Goal: Contribute content: Add original content to the website for others to see

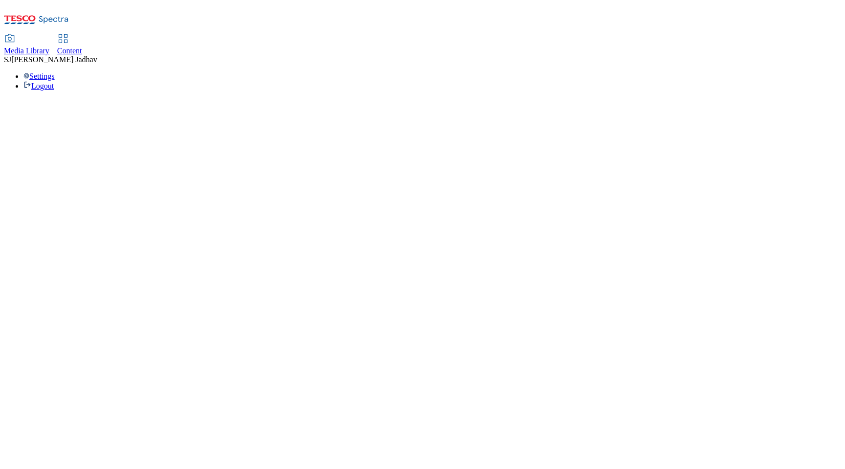
select select "flare-ghs-mktg"
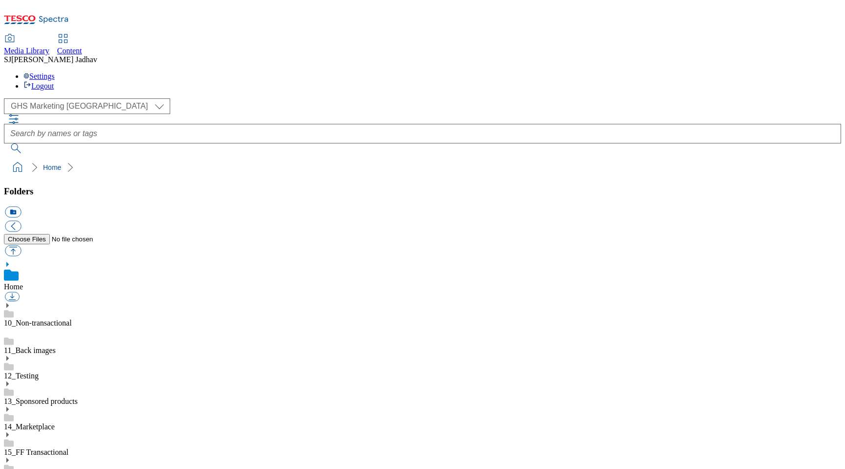
scroll to position [1, 0]
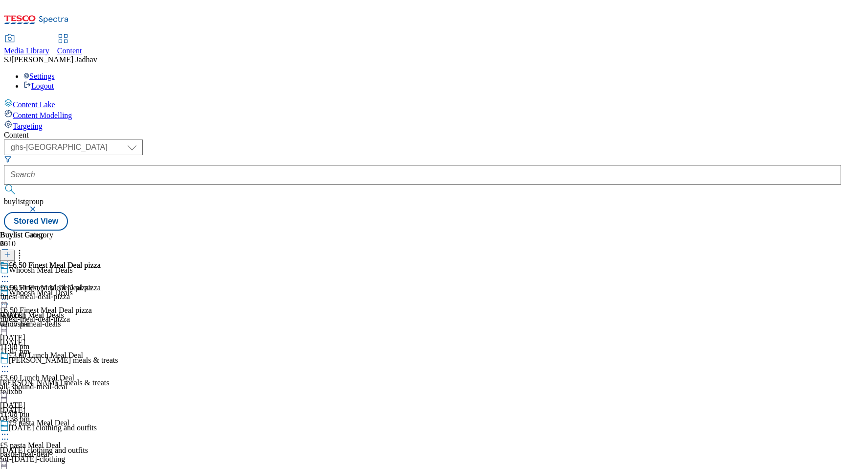
select select "ghs-uk"
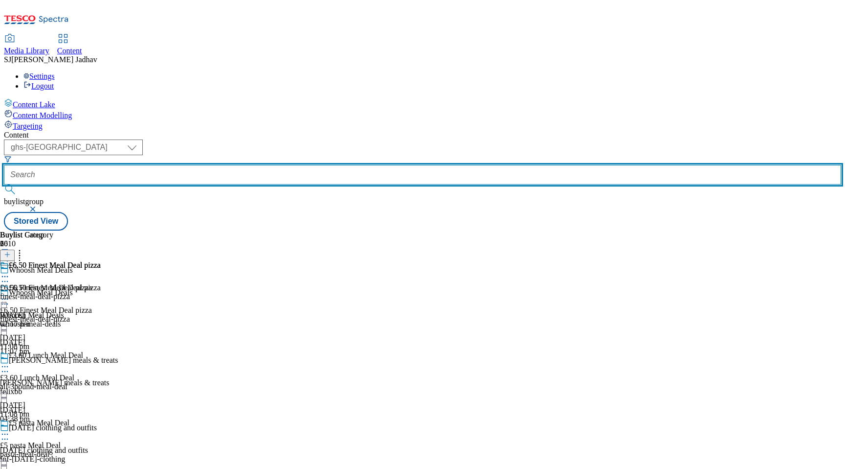
click at [263, 165] on input "text" at bounding box center [422, 175] width 837 height 20
paste input "whoosh-meal-deals"
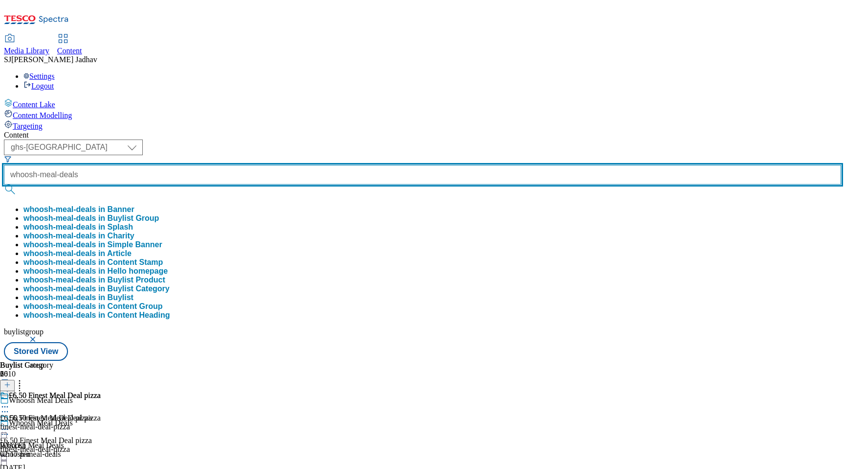
type input "whoosh-meal-deals"
click at [4, 184] on button "submit" at bounding box center [11, 189] width 14 height 10
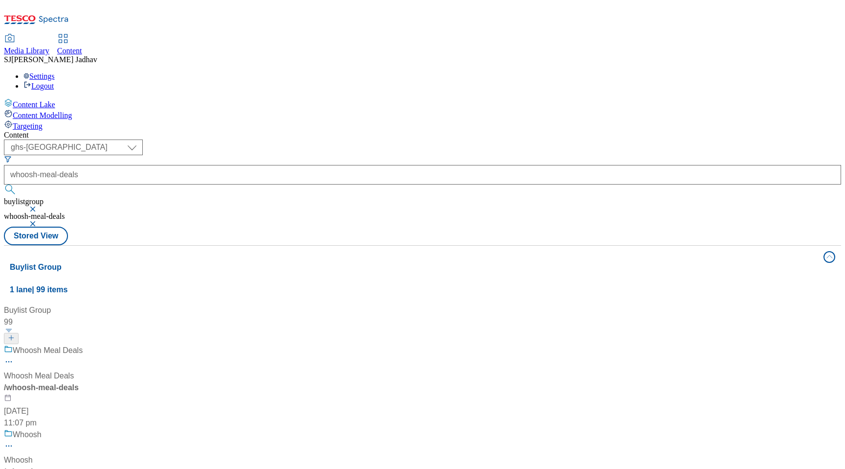
click at [245, 381] on div "/ whoosh-meal-deals" at bounding box center [125, 387] width 242 height 12
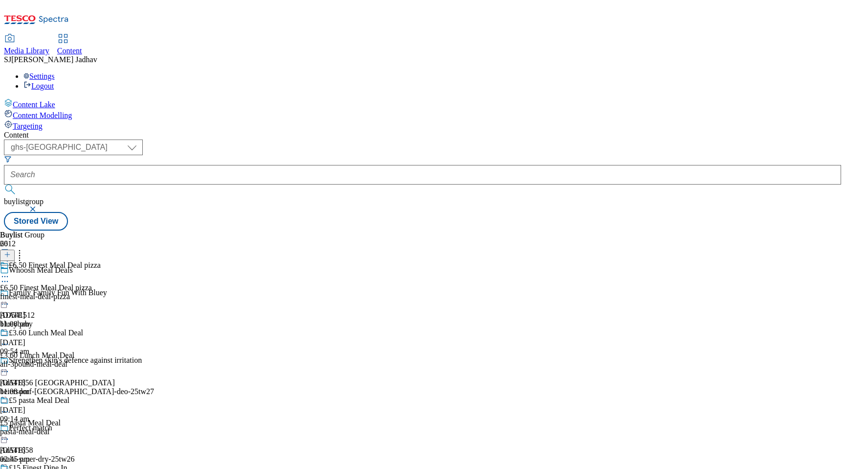
click at [10, 271] on icon at bounding box center [5, 276] width 10 height 10
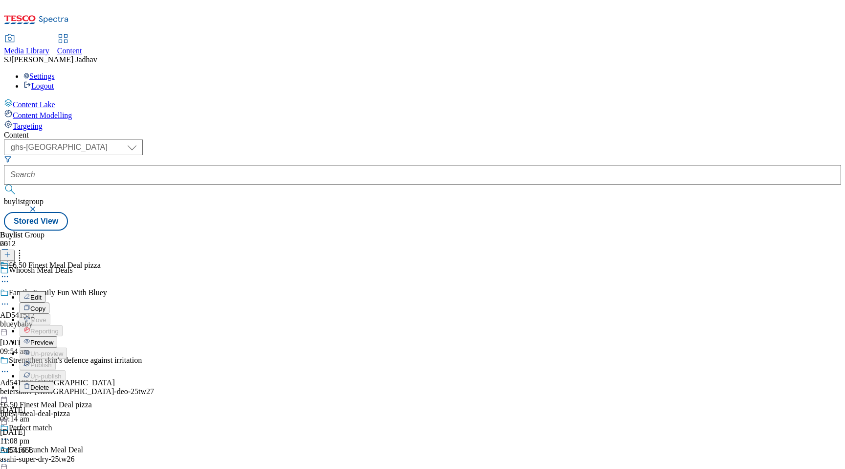
click at [42, 293] on span "Edit" at bounding box center [35, 296] width 11 height 7
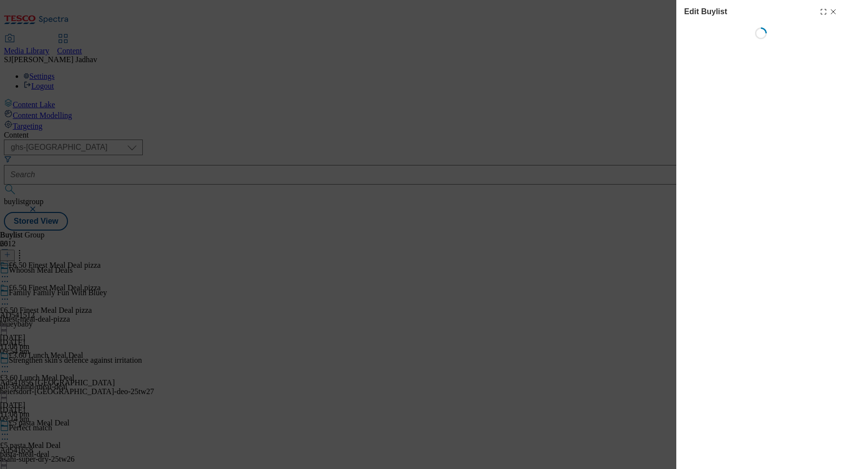
select select "evergreen"
select select "Banner"
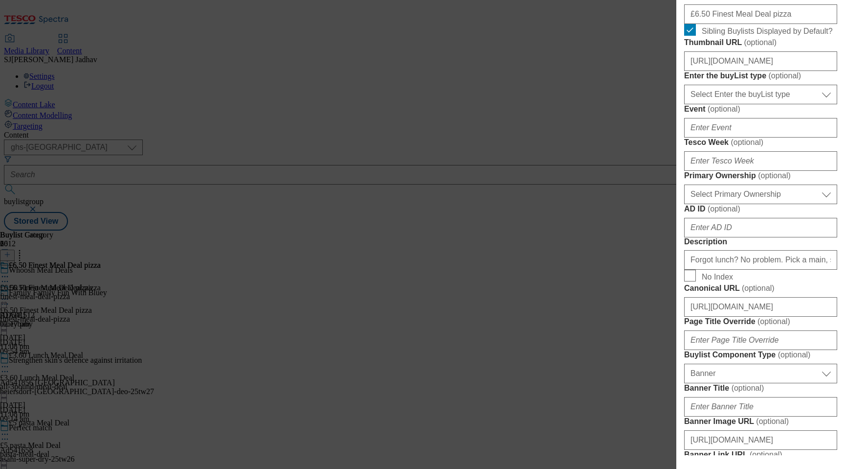
scroll to position [417, 0]
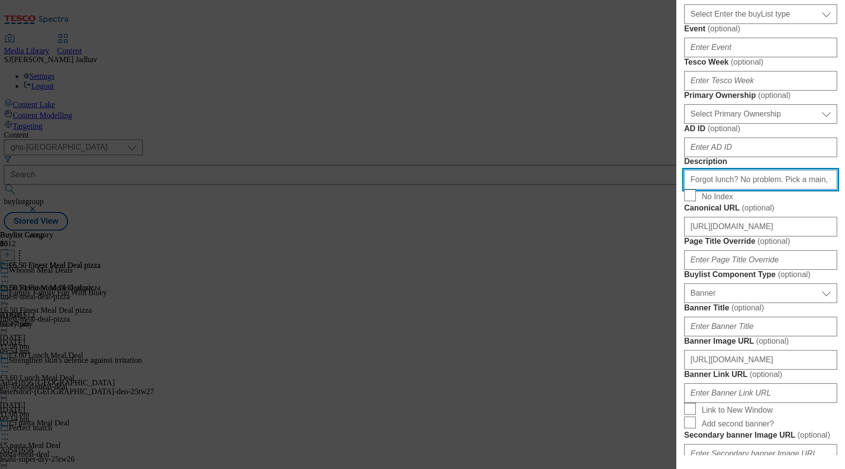
click at [776, 189] on input "Forgot lunch? No problem. Pick a main, snack and a drink and we’ll deliver from…" at bounding box center [760, 180] width 153 height 20
paste input "Order a Tesco Finest Pizza Meal Deal for tonight. Get 1 Finest pizza and 1 Fine…"
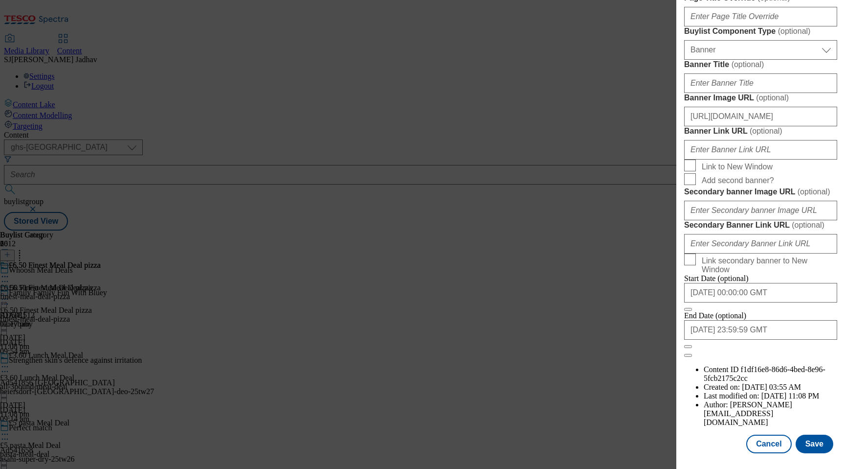
scroll to position [999, 0]
type input "Order a Tesco Finest Pizza Meal Deal for tonight. Get 1 Finest pizza and 1 Fine…"
click at [811, 444] on button "Save" at bounding box center [815, 443] width 38 height 19
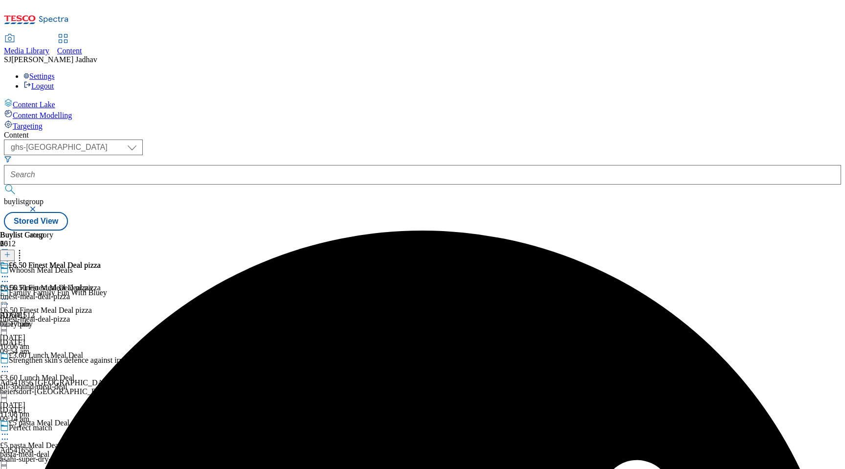
scroll to position [145, 0]
select select "evergreen"
select select "Banner"
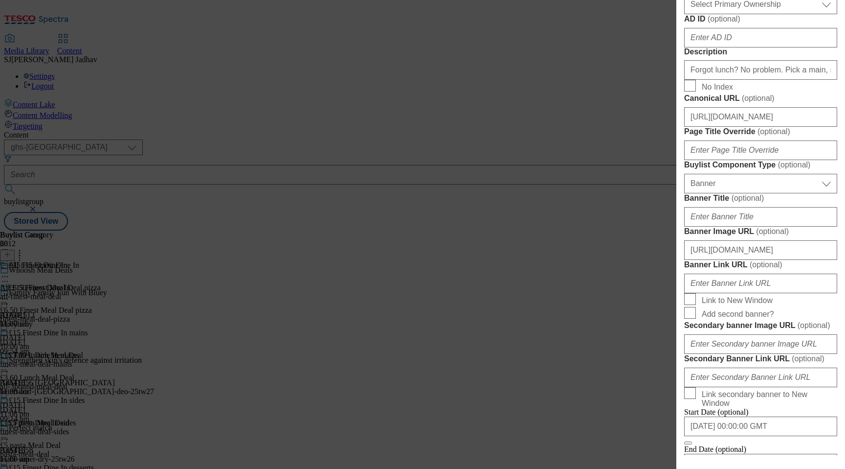
scroll to position [640, 0]
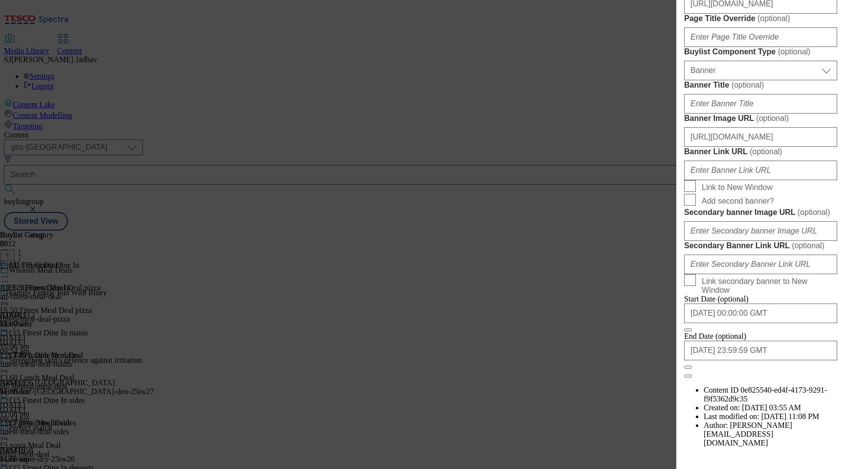
paste input "Order a Tesco Finest Pizza Meal Deal for tonight. Get 1 Finest pizza and 1 Fine…"
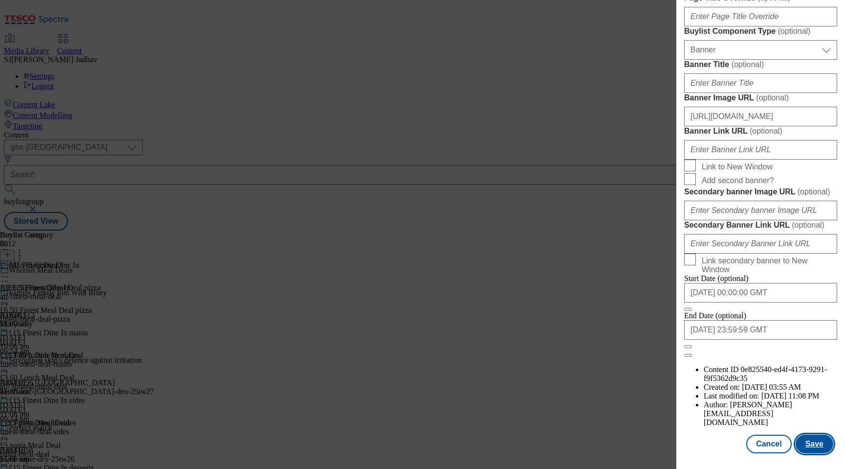
type input "Order a Tesco Finest Pizza Meal Deal for tonight. Get 1 Finest pizza and 1 Fine…"
click at [819, 443] on button "Save" at bounding box center [815, 443] width 38 height 19
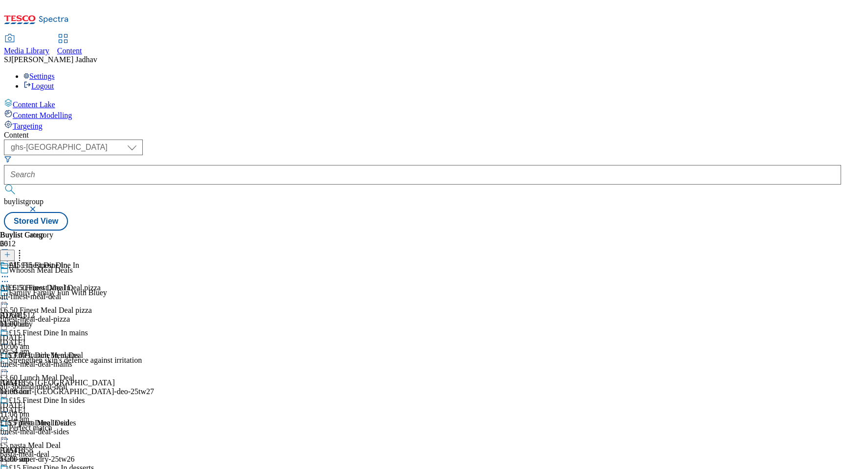
scroll to position [344, 0]
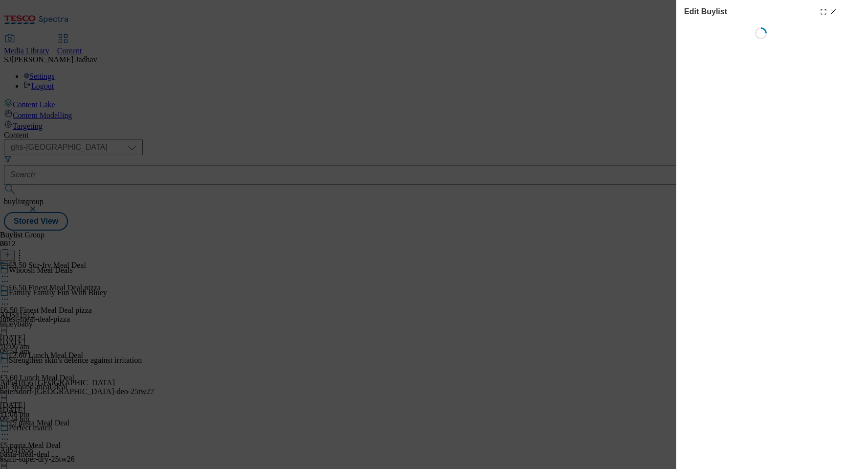
select select "evergreen"
select select "Banner"
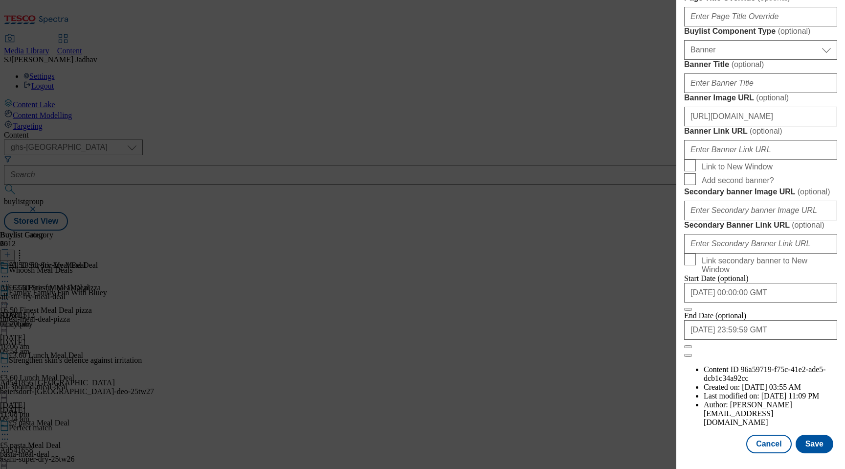
scroll to position [683, 0]
paste input "Order a quick and tasty Tesco Stir-fry Meal Deal. Choose 1 veg, 1 noodle and 1 …"
type input "Order a quick and tasty Tesco Stir-fry Meal Deal. Choose 1 veg, 1 noodle and 1 …"
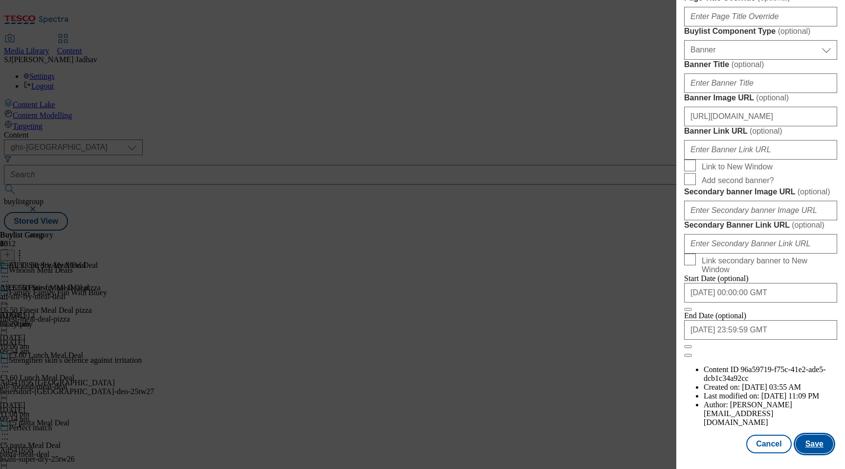
click at [816, 438] on button "Save" at bounding box center [815, 443] width 38 height 19
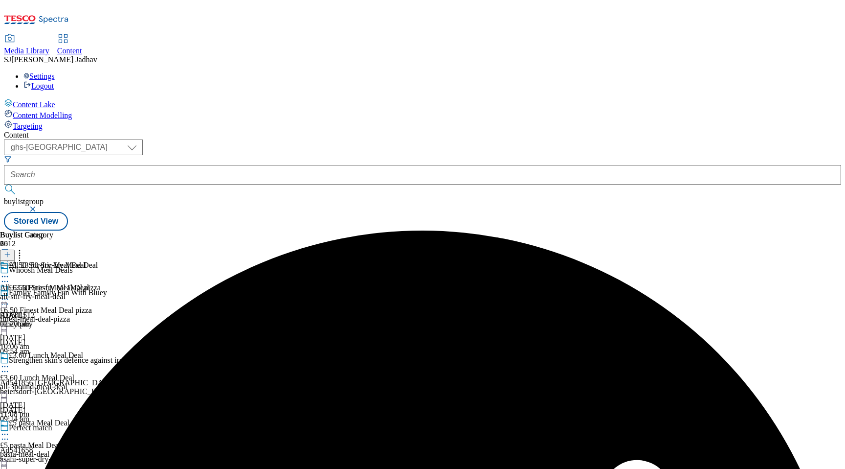
click at [127, 382] on div "all-3pound-meal-deal" at bounding box center [63, 386] width 127 height 9
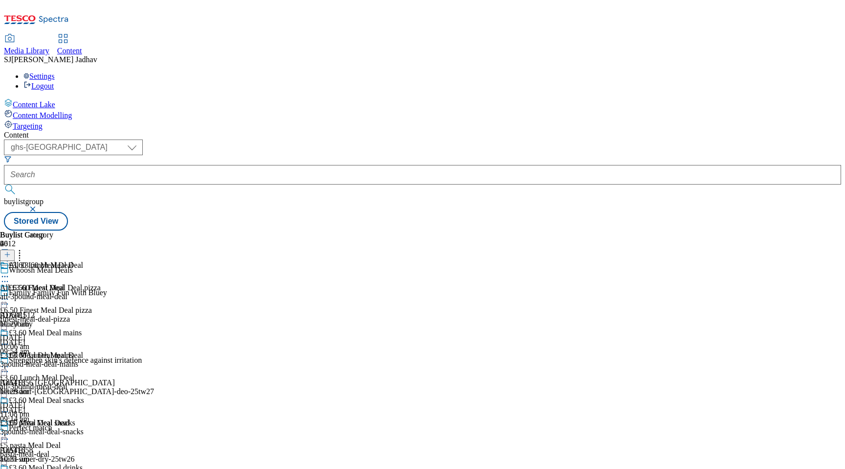
click at [10, 361] on icon at bounding box center [5, 366] width 10 height 10
click at [42, 383] on span "Edit" at bounding box center [35, 386] width 11 height 7
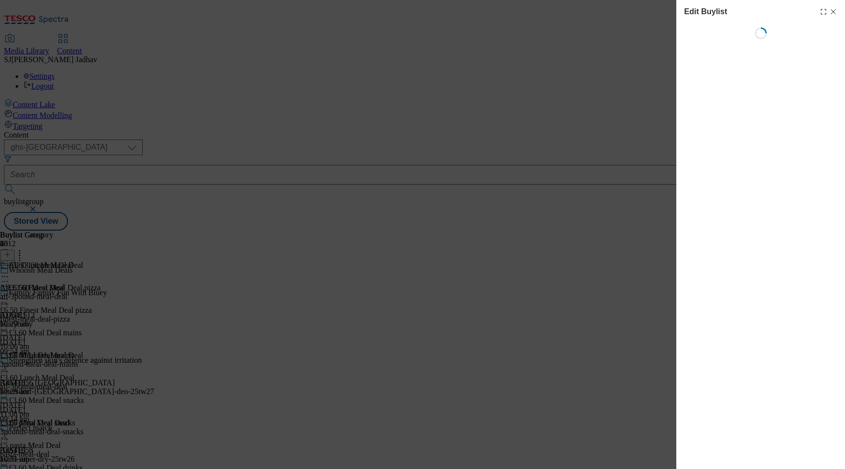
select select "evergreen"
select select "Banner"
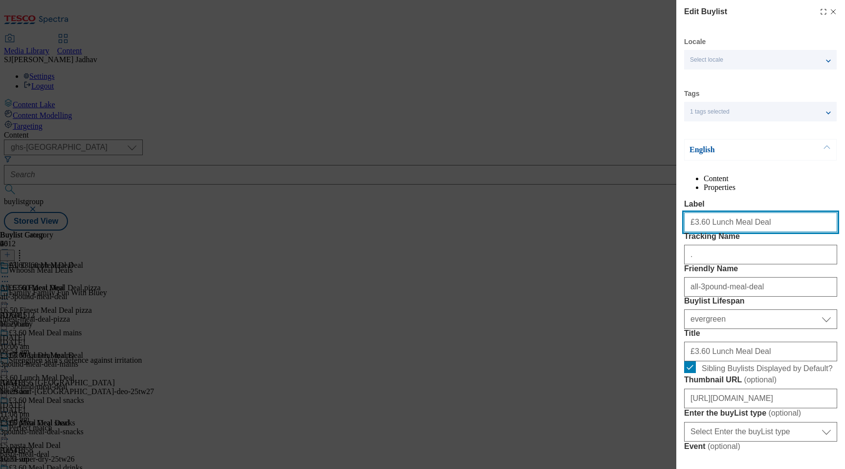
drag, startPoint x: 758, startPoint y: 245, endPoint x: 629, endPoint y: 240, distance: 128.7
click at [630, 240] on div "Edit Buylist Locale Select locale English Welsh Tags 1 tags selected fnf market…" at bounding box center [422, 234] width 845 height 469
paste input "85"
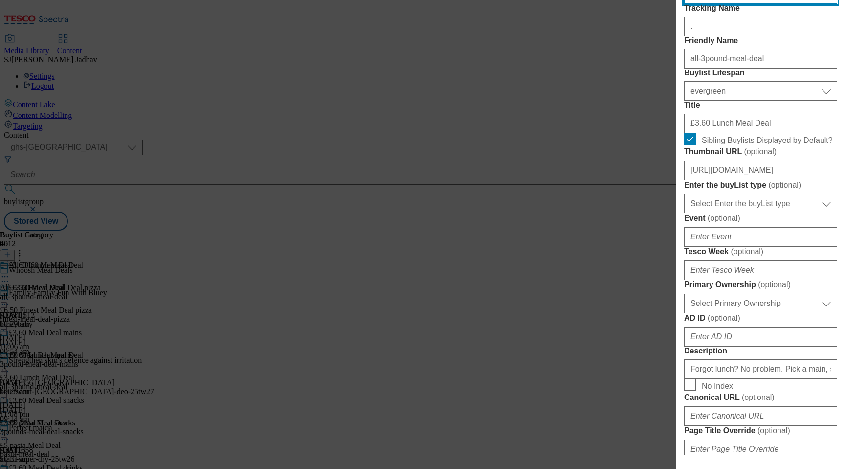
type input "£3.85 Lunch Meal Deal"
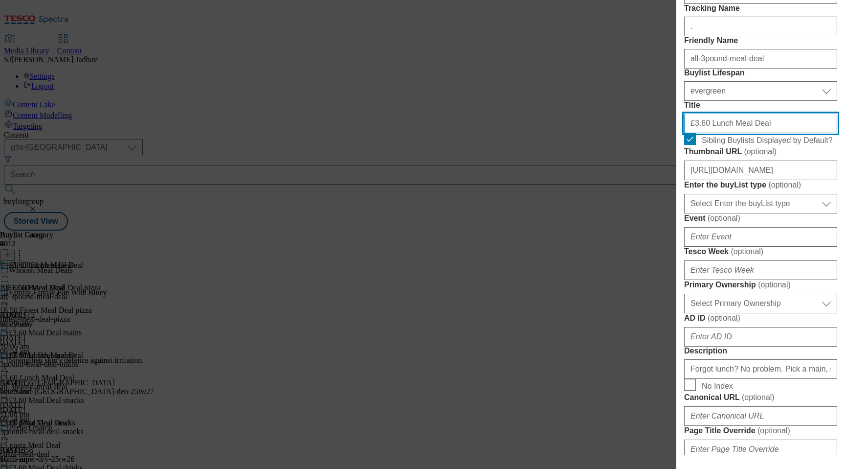
drag, startPoint x: 704, startPoint y: 205, endPoint x: 640, endPoint y: 204, distance: 64.1
click at [641, 204] on div "Edit Buylist Locale Select locale English Welsh Tags 1 tags selected fnf market…" at bounding box center [422, 234] width 845 height 469
paste input "85"
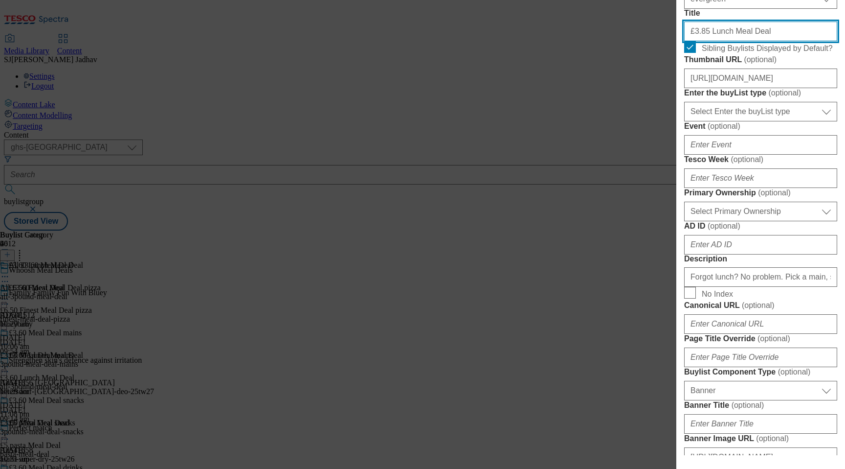
scroll to position [360, 0]
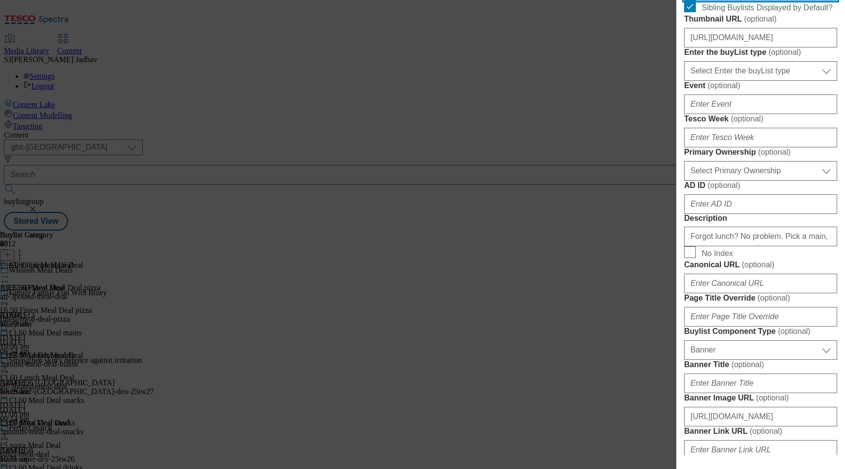
type input "£3.85 Lunch Meal Deal"
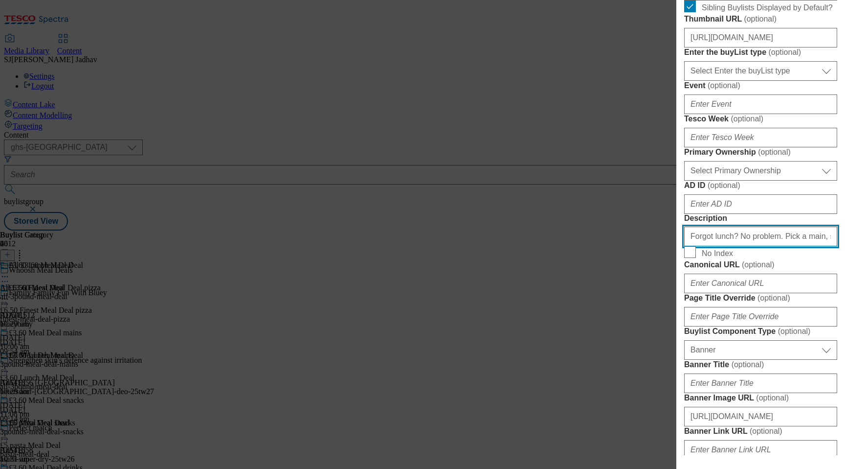
click at [746, 246] on input "Forgot lunch? No problem. Pick a main, snack and a drink and we’ll deliver from…" at bounding box center [760, 236] width 153 height 20
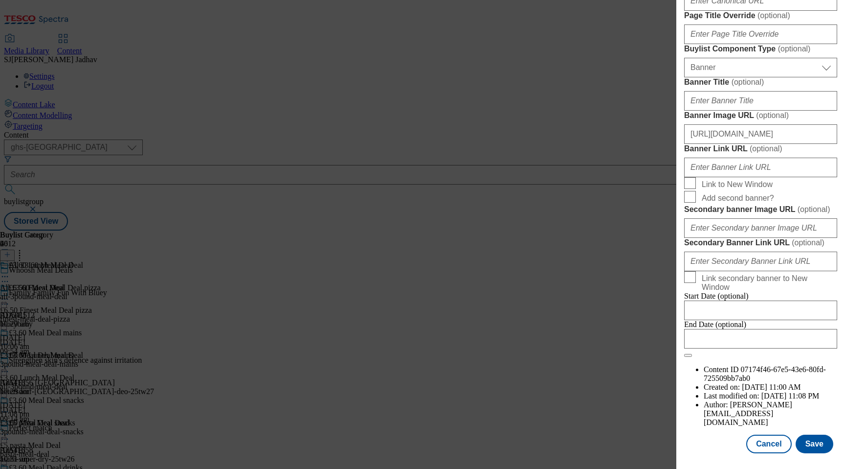
scroll to position [999, 0]
click at [805, 434] on button "Save" at bounding box center [815, 443] width 38 height 19
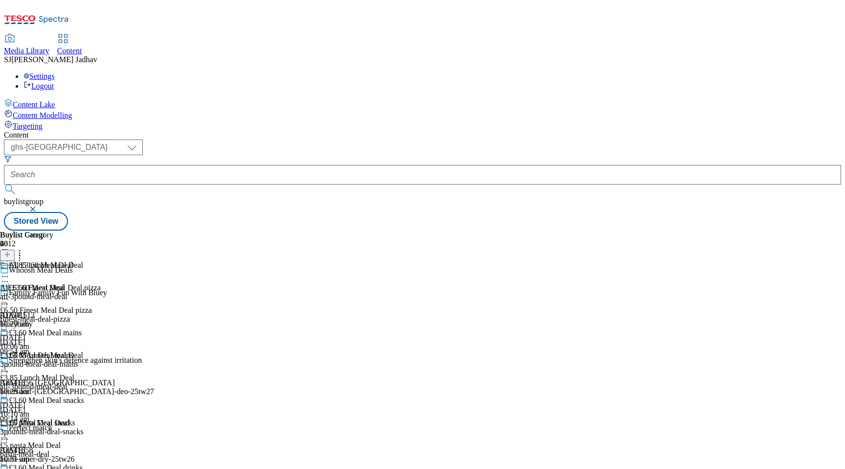
scroll to position [0, 0]
click at [10, 271] on icon at bounding box center [5, 276] width 10 height 10
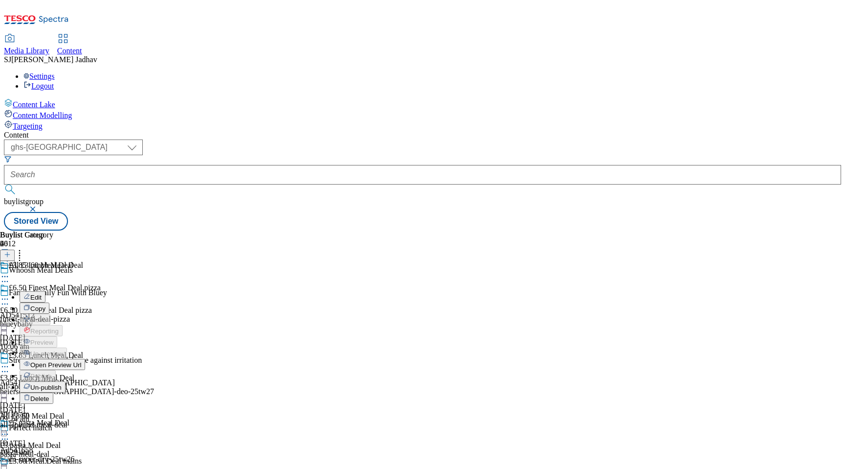
click at [42, 293] on span "Edit" at bounding box center [35, 296] width 11 height 7
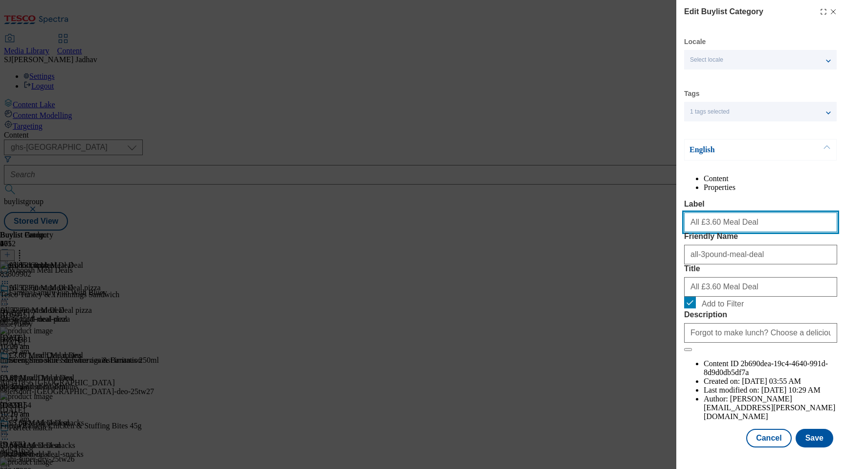
drag, startPoint x: 751, startPoint y: 242, endPoint x: 654, endPoint y: 239, distance: 96.4
click at [656, 239] on div "Edit Buylist Category Locale Select locale English Welsh Tags 1 tags selected f…" at bounding box center [422, 234] width 845 height 469
paste input "85"
type input "All £3.85 Meal Deal"
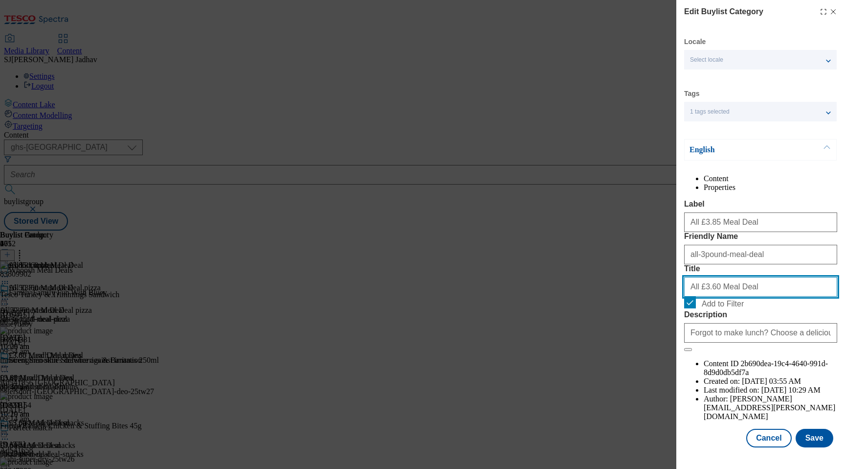
drag, startPoint x: 755, startPoint y: 337, endPoint x: 642, endPoint y: 337, distance: 112.5
click at [643, 338] on div "Edit Buylist Category Locale Select locale English Welsh Tags 1 tags selected f…" at bounding box center [422, 234] width 845 height 469
paste input "85"
type input "All £3.85 Meal Deal"
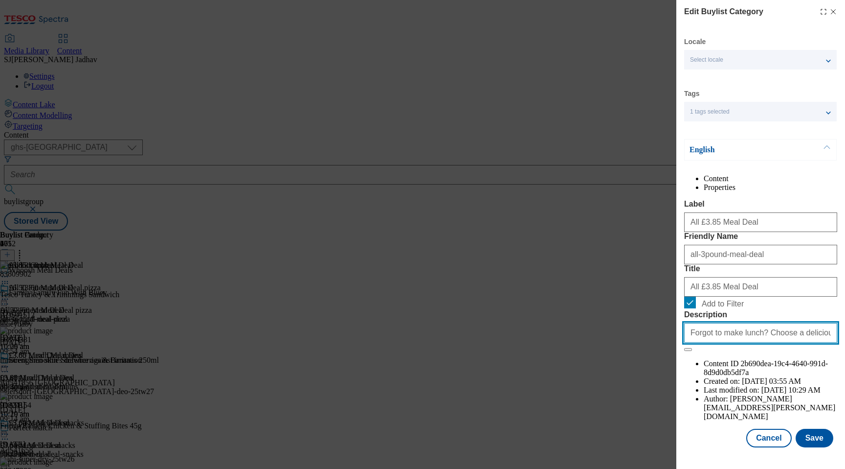
click at [708, 342] on input "Forgot to make lunch? Choose a delicious main, drink and snack and we'll delive…" at bounding box center [760, 333] width 153 height 20
paste input "lunch? No problem. Pick a main, snack and a drink and we’ll deliver from as lit…"
type input "Forgot lunch? No problem. Pick a main, snack and a drink and we’ll deliver from…"
click at [811, 439] on button "Save" at bounding box center [815, 437] width 38 height 19
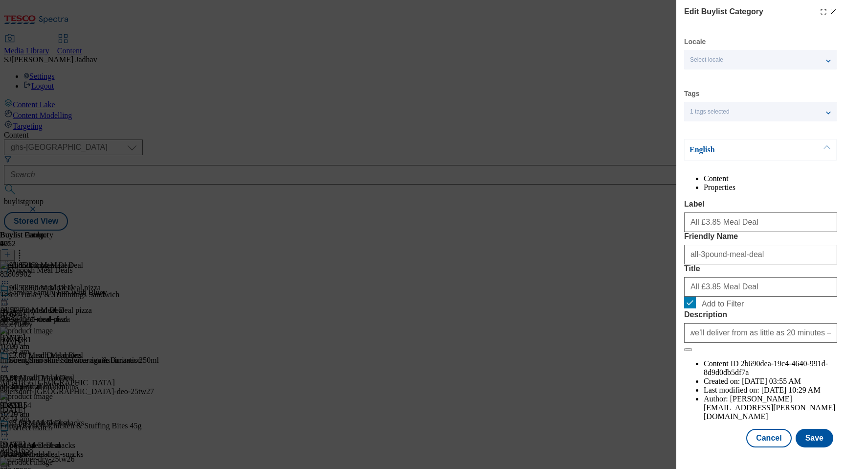
scroll to position [0, 0]
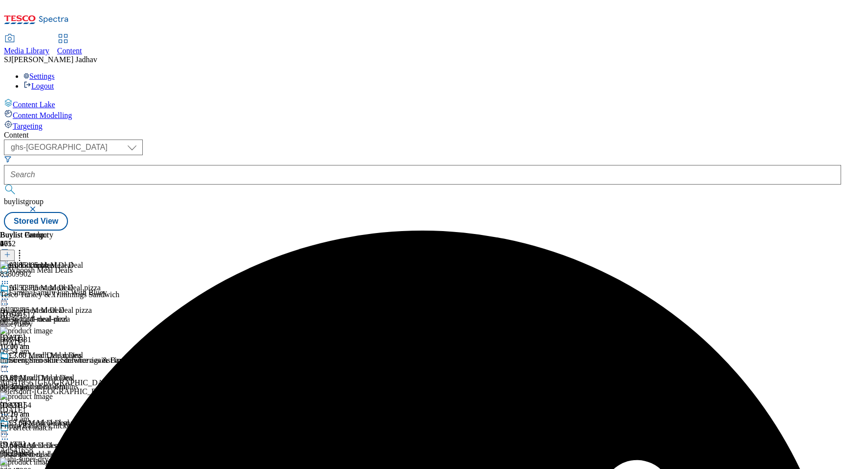
click at [10, 361] on icon at bounding box center [5, 366] width 10 height 10
click at [42, 383] on span "Edit" at bounding box center [35, 386] width 11 height 7
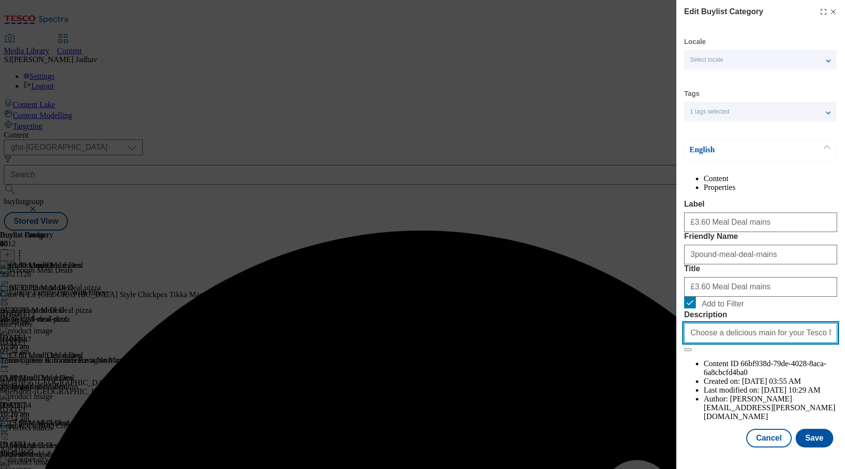
click at [746, 342] on input "Choose a delicious main for your Tesco Meal Deal – just £3.40 with Clubcard Pri…" at bounding box center [760, 333] width 153 height 20
paste input "Forgot lunch? No problem. Pick a main, snack and a drink and we’ll deliver from…"
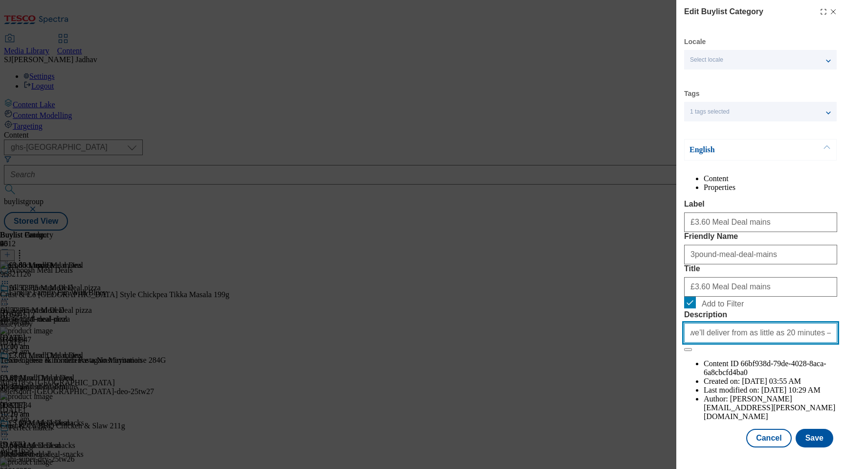
scroll to position [13, 0]
type input "Forgot lunch? No problem. Pick a main, snack and a drink and we’ll deliver from…"
click at [817, 441] on button "Save" at bounding box center [815, 437] width 38 height 19
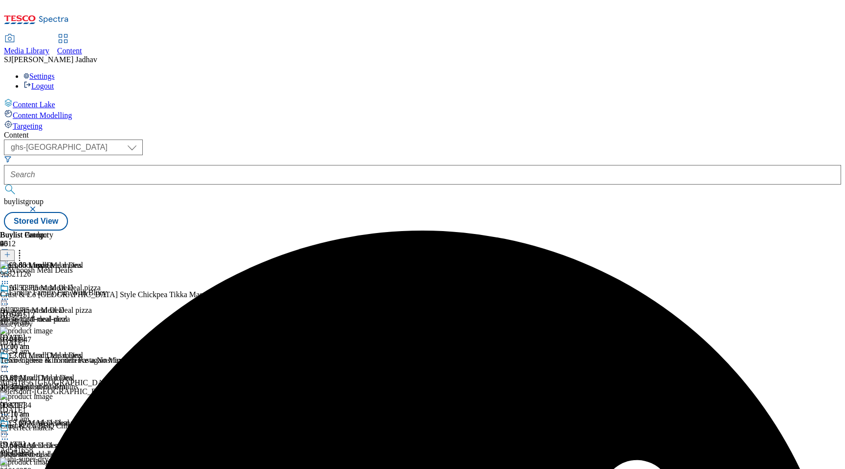
click at [3, 433] on circle at bounding box center [2, 433] width 1 height 1
click at [42, 451] on span "Edit" at bounding box center [35, 454] width 11 height 7
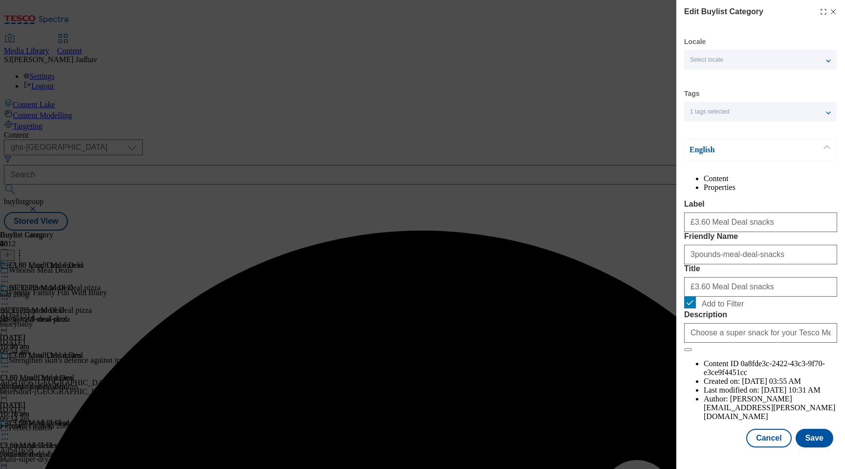
scroll to position [13, 0]
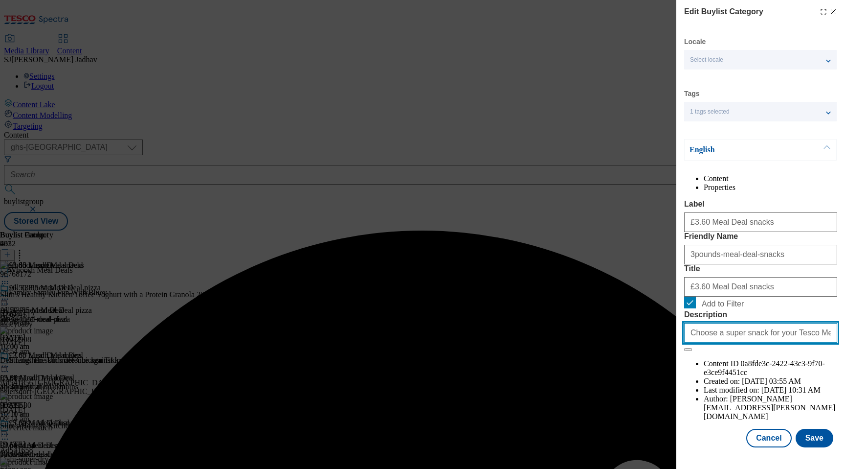
click at [770, 342] on input "Choose a super snack for your Tesco Meal Deal – just £3.40 with Clubcard Prices…" at bounding box center [760, 333] width 153 height 20
paste input "Forgot lunch? No problem. Pick a main, snack and a drink and we’ll deliver from…"
type input "Forgot lunch? No problem. Pick a main, snack and a drink and we’ll deliver from…"
click at [812, 444] on button "Save" at bounding box center [815, 437] width 38 height 19
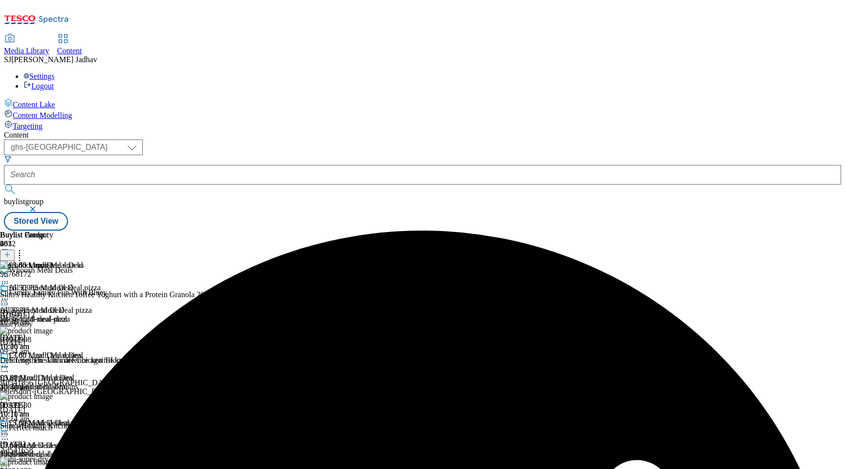
scroll to position [92, 0]
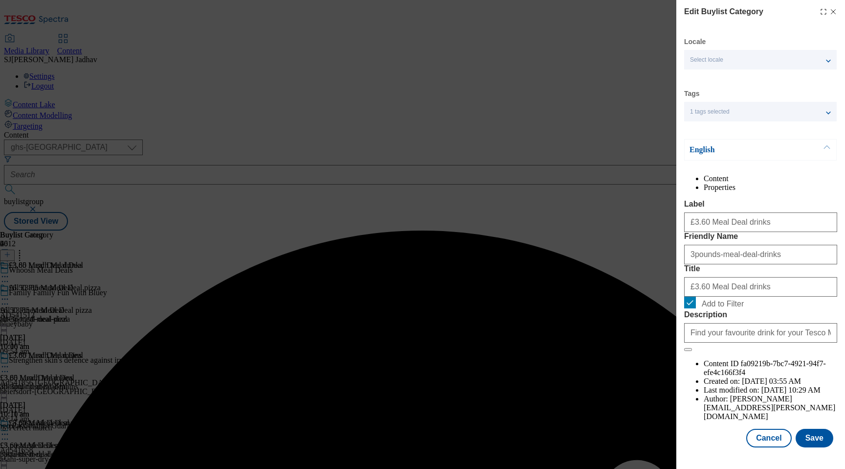
scroll to position [13, 0]
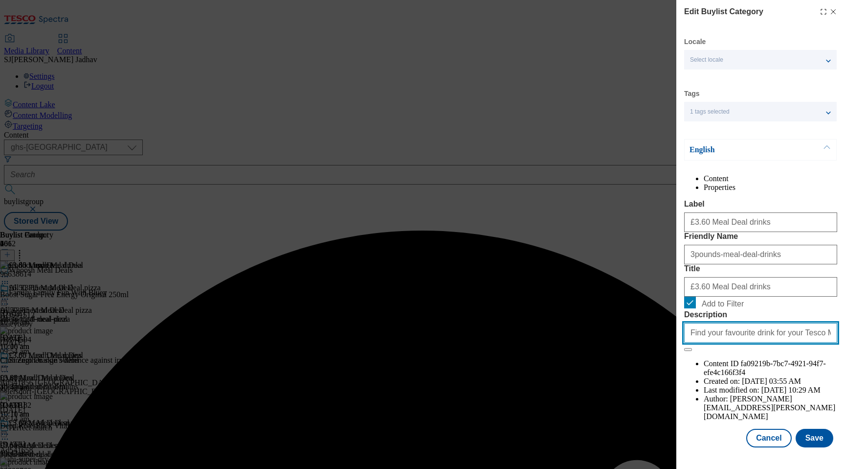
click at [732, 342] on input "Find your favourite drink for your Tesco Meal Deal – just £3.40 with Clubcard P…" at bounding box center [760, 333] width 153 height 20
paste input "orgot lunch? No problem. Pick a main, snack and a drink and we’ll deliver from …"
type input "aForgot lunch? No problem. Pick a main, snack and a drink and we’ll deliver fro…"
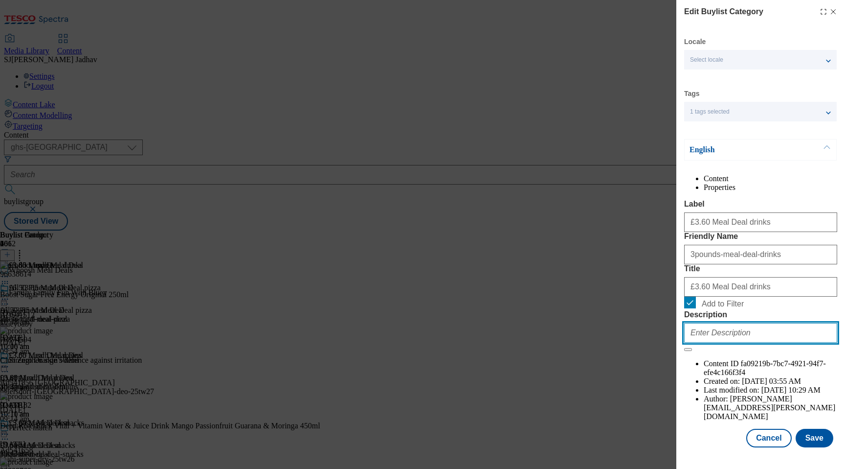
scroll to position [0, 0]
paste input "Forgot lunch? No problem. Pick a main, snack and a drink and we’ll deliver from…"
type input "Forgot lunch? No problem. Pick a main, snack and a drink and we’ll deliver from…"
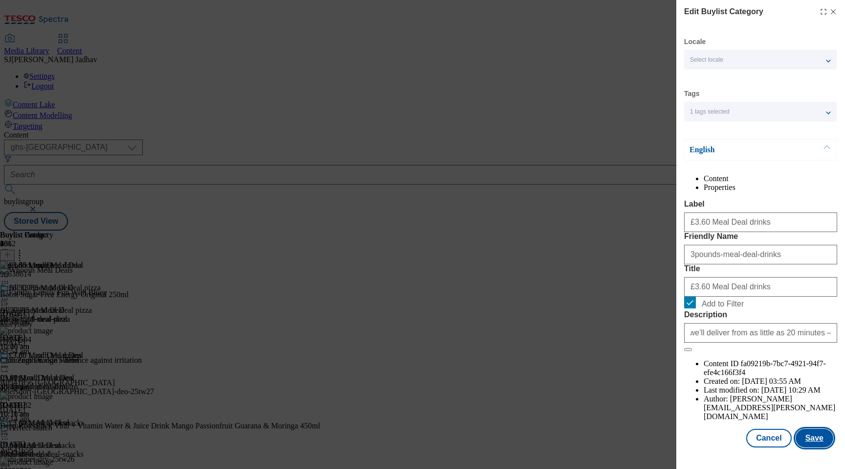
click at [815, 441] on button "Save" at bounding box center [815, 437] width 38 height 19
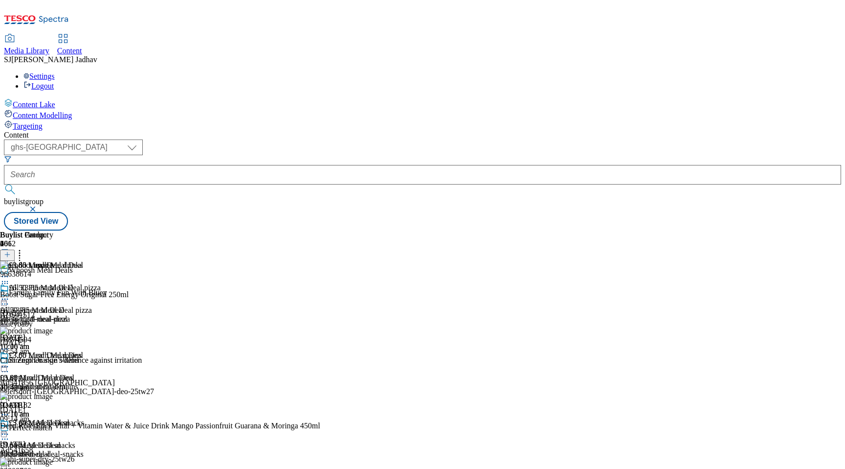
click at [84, 283] on div "All £3.85 Meal Deal All £3.85 Meal Deal all-3pound-meal-deal 20 Aug 2025 10:10 …" at bounding box center [42, 316] width 84 height 67
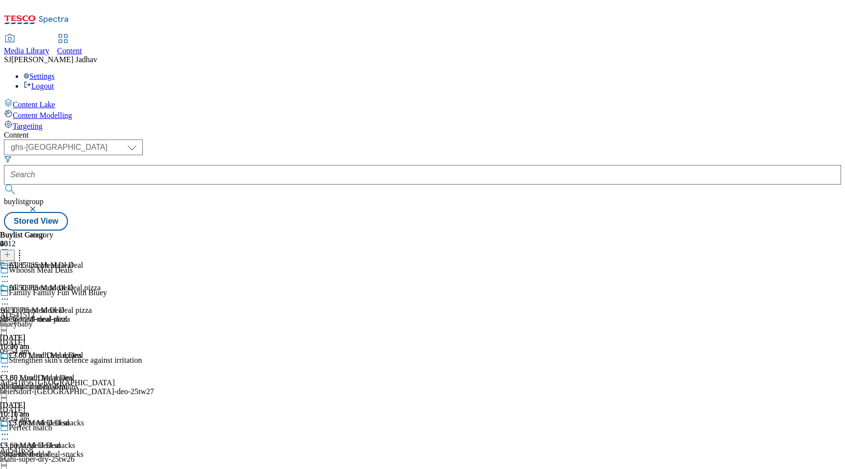
click at [10, 294] on icon at bounding box center [5, 299] width 10 height 10
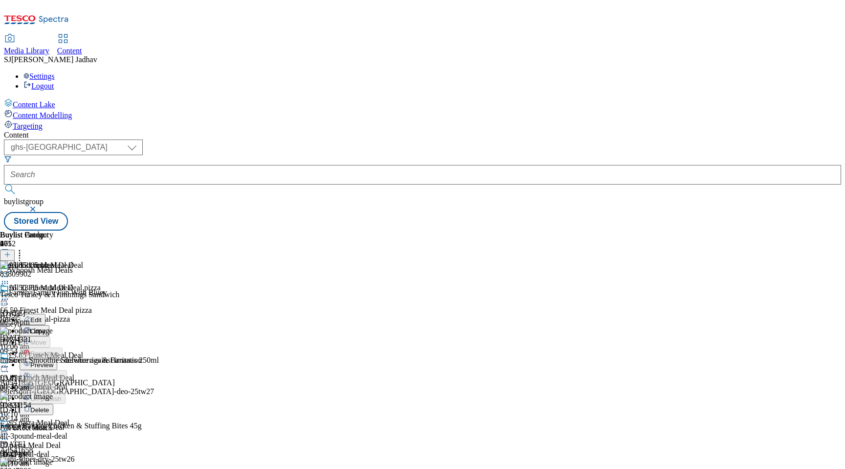
click at [42, 316] on span "Edit" at bounding box center [35, 319] width 11 height 7
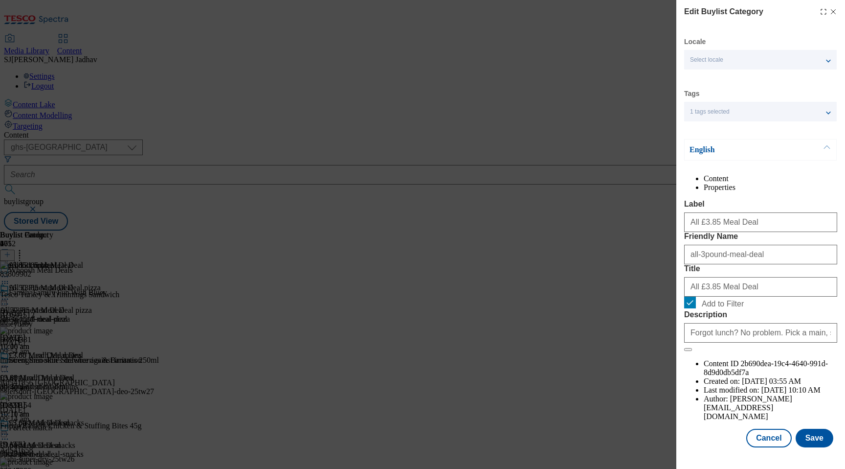
scroll to position [13, 0]
click at [774, 444] on button "Cancel" at bounding box center [768, 437] width 45 height 19
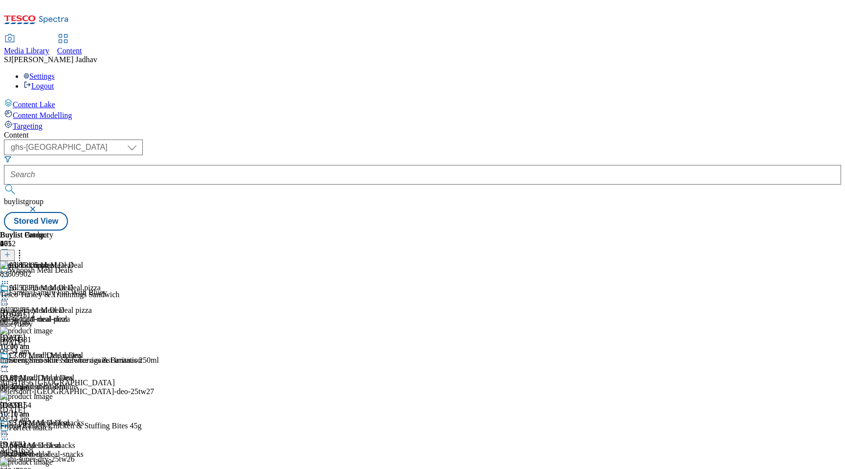
scroll to position [0, 0]
click at [10, 361] on icon at bounding box center [5, 366] width 10 height 10
click at [42, 383] on span "Edit" at bounding box center [35, 386] width 11 height 7
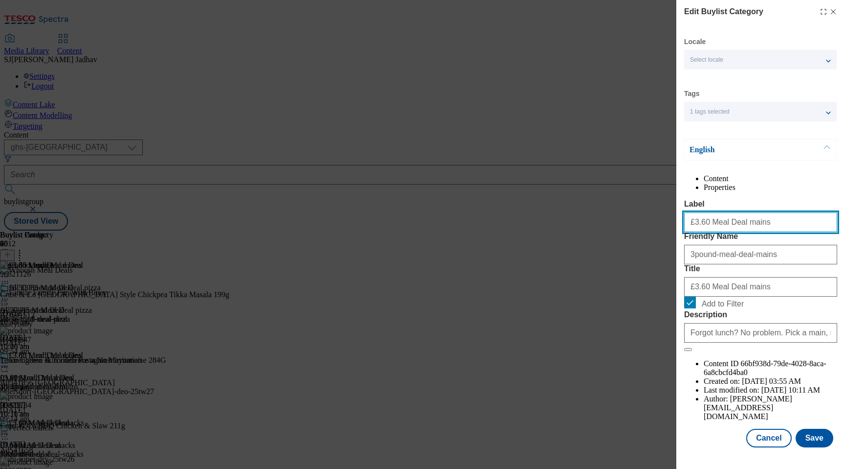
drag, startPoint x: 763, startPoint y: 245, endPoint x: 661, endPoint y: 237, distance: 103.0
click at [663, 239] on div "Edit Buylist Category Locale Select locale English Welsh Tags 1 tags selected f…" at bounding box center [422, 234] width 845 height 469
paste input "85"
type input "£3.85 Meal Deal mains"
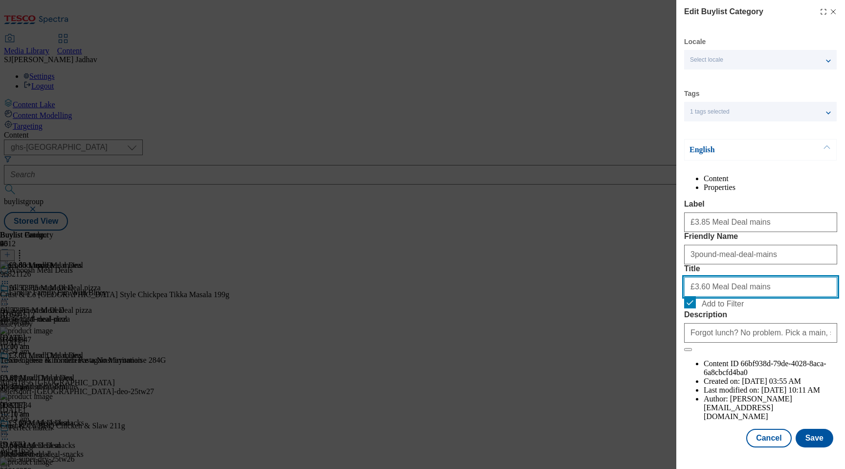
drag, startPoint x: 759, startPoint y: 345, endPoint x: 657, endPoint y: 341, distance: 102.3
click at [657, 341] on div "Edit Buylist Category Locale Select locale English Welsh Tags 1 tags selected f…" at bounding box center [422, 234] width 845 height 469
paste input "85"
type input "£3.85 Meal Deal mains"
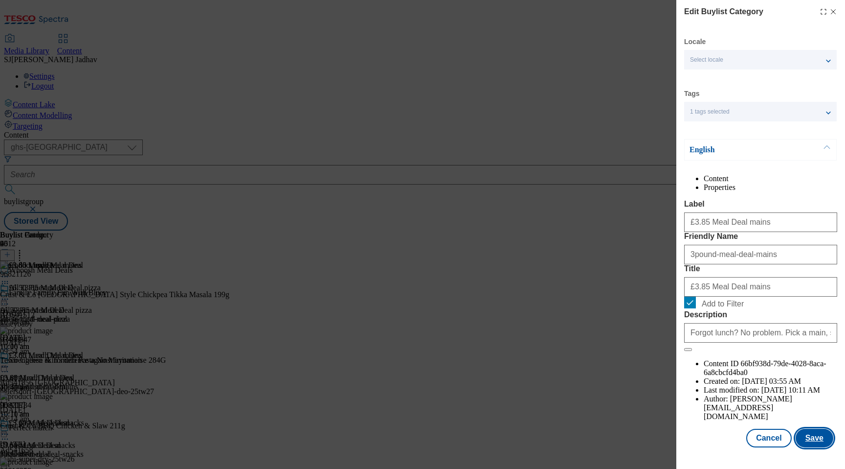
click at [813, 436] on button "Save" at bounding box center [815, 437] width 38 height 19
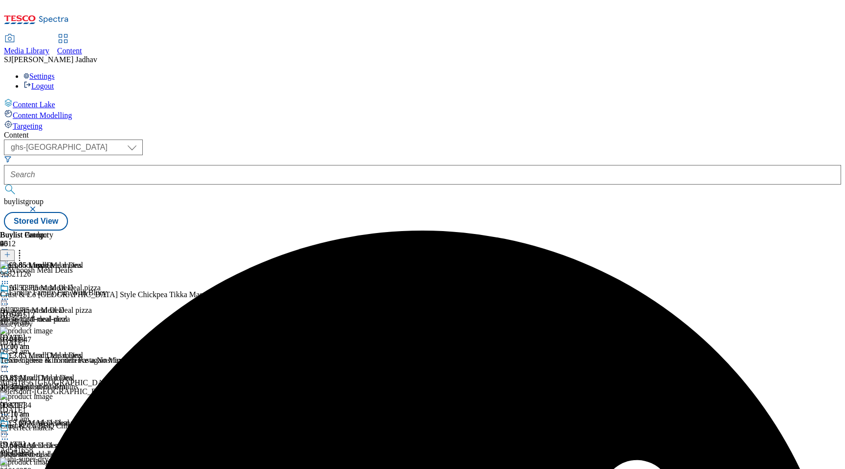
click at [10, 429] on icon at bounding box center [5, 434] width 10 height 10
click at [42, 451] on span "Edit" at bounding box center [35, 454] width 11 height 7
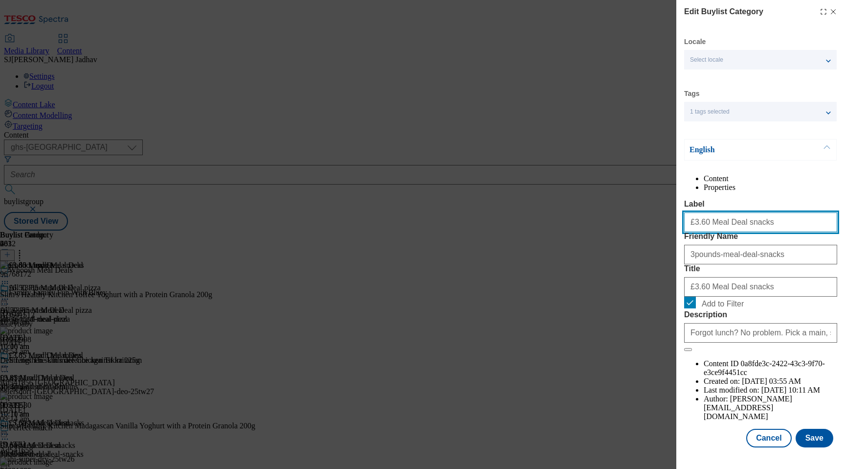
drag, startPoint x: 759, startPoint y: 248, endPoint x: 655, endPoint y: 242, distance: 103.4
click at [656, 243] on div "Edit Buylist Category Locale Select locale English Welsh Tags 1 tags selected f…" at bounding box center [422, 234] width 845 height 469
paste input "85"
type input "£3.85 Meal Deal snacks"
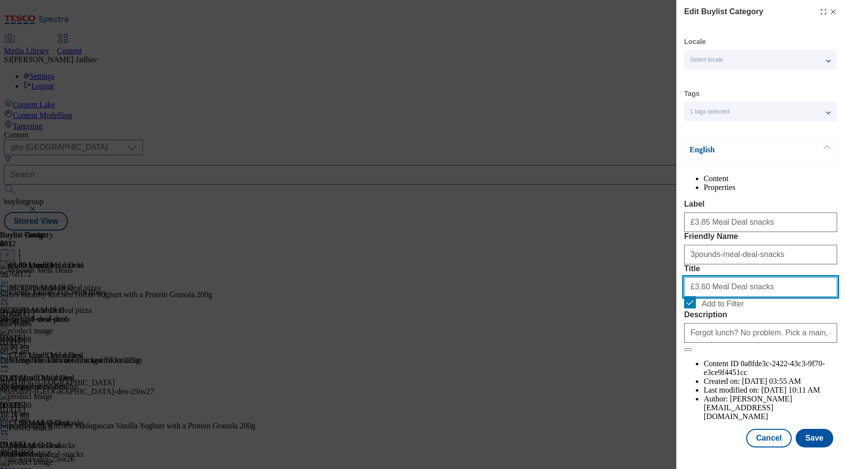
drag, startPoint x: 756, startPoint y: 345, endPoint x: 621, endPoint y: 336, distance: 135.3
click at [621, 336] on div "Edit Buylist Category Locale Select locale English Welsh Tags 1 tags selected f…" at bounding box center [422, 234] width 845 height 469
paste input "85"
type input "£3.85 Meal Deal snacks"
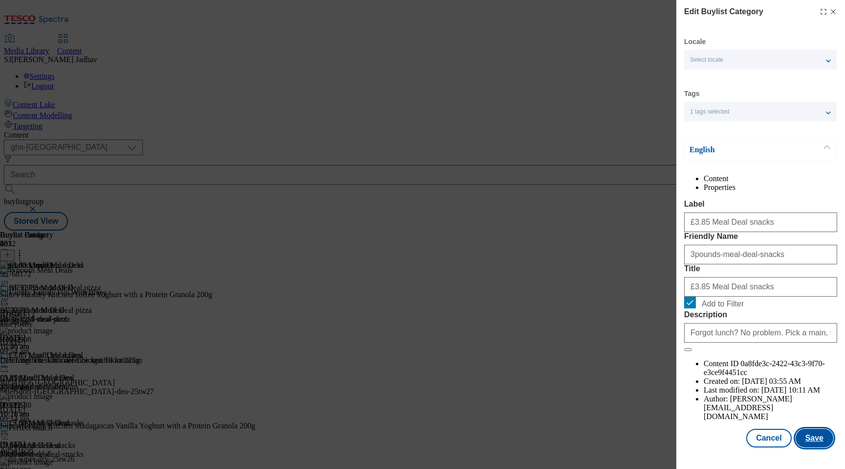
click at [814, 439] on button "Save" at bounding box center [815, 437] width 38 height 19
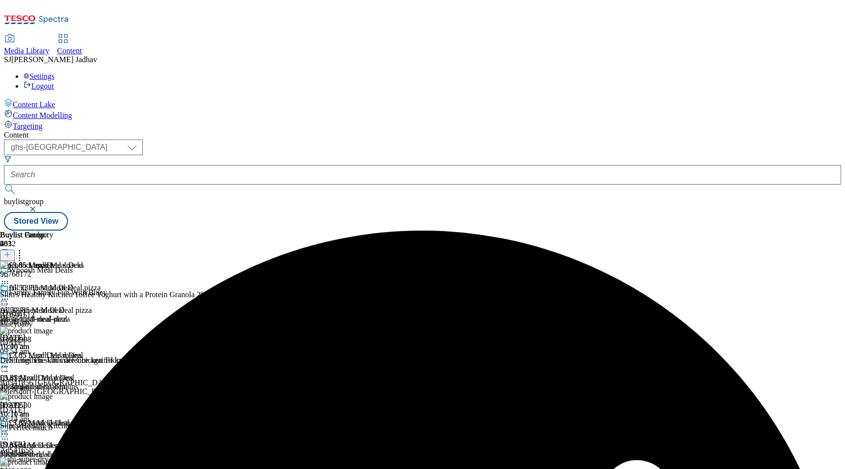
scroll to position [88, 0]
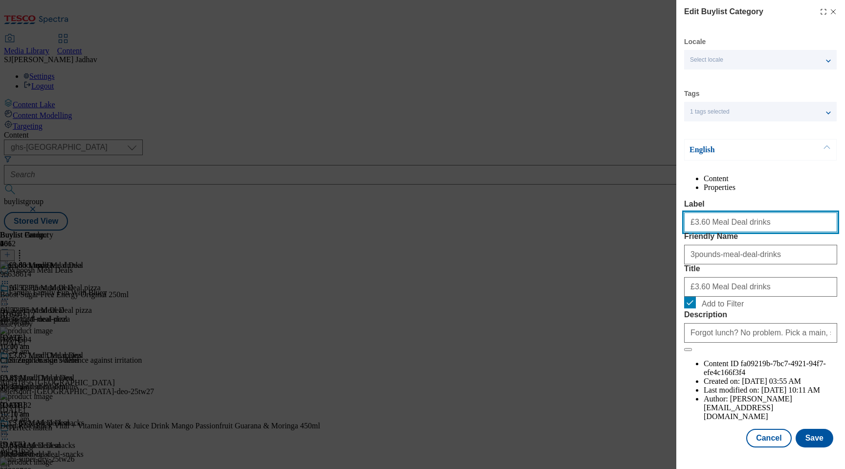
paste input "85"
drag, startPoint x: 759, startPoint y: 249, endPoint x: 636, endPoint y: 241, distance: 123.1
click at [640, 241] on div "Edit Buylist Category Locale Select locale English Welsh Tags 1 tags selected f…" at bounding box center [422, 234] width 845 height 469
type input "£3.85 Meal Deal drinks"
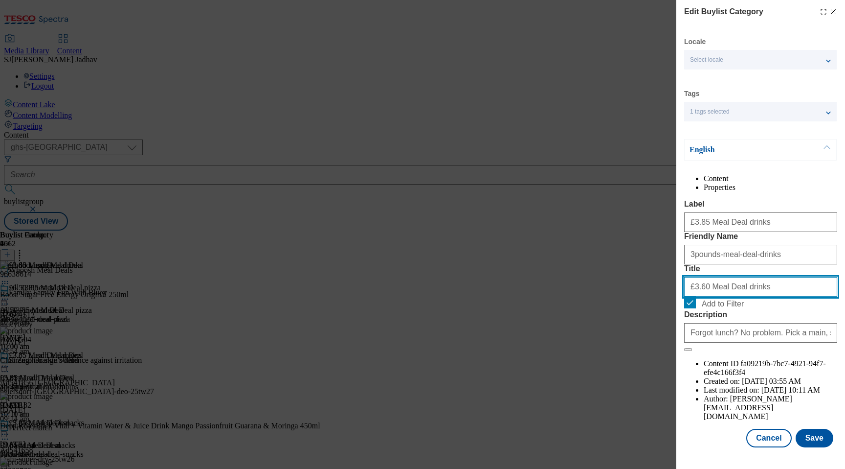
drag, startPoint x: 761, startPoint y: 330, endPoint x: 656, endPoint y: 326, distance: 104.8
click at [658, 326] on div "Edit Buylist Category Locale Select locale English Welsh Tags 1 tags selected f…" at bounding box center [422, 234] width 845 height 469
paste input "85"
type input "£3.85 Meal Deal drinks"
click at [828, 440] on button "Save" at bounding box center [815, 437] width 38 height 19
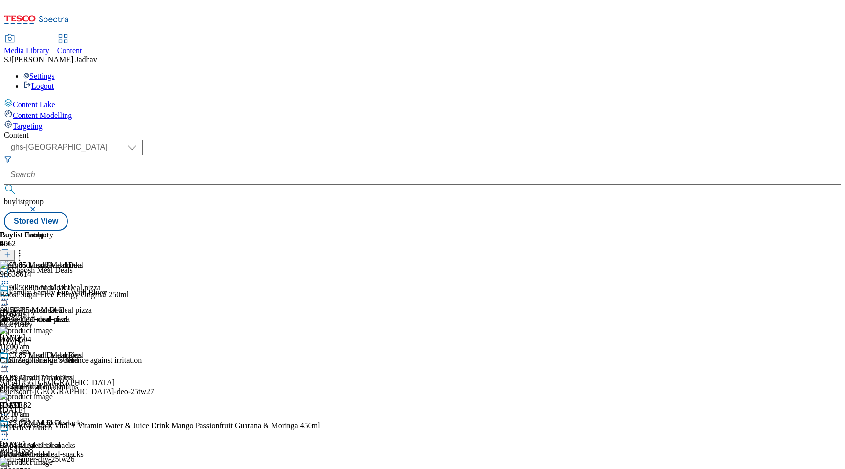
click at [10, 294] on icon at bounding box center [5, 299] width 10 height 10
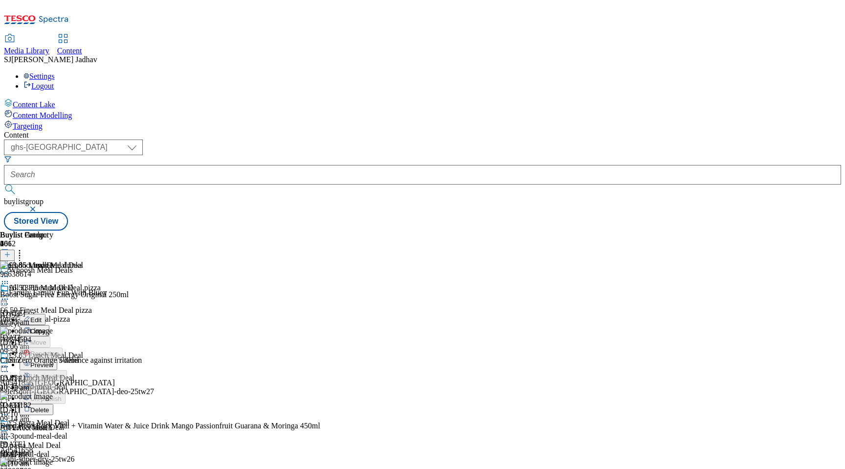
click at [53, 361] on span "Preview" at bounding box center [41, 364] width 23 height 7
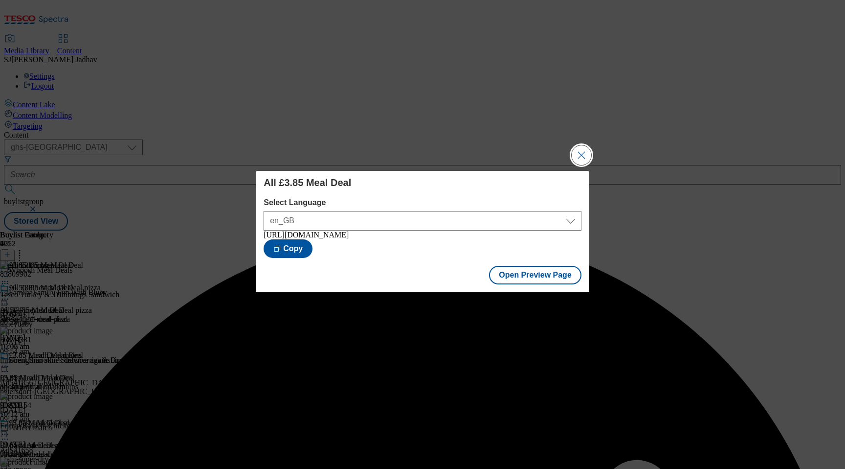
click at [583, 153] on button "Close Modal" at bounding box center [582, 155] width 20 height 20
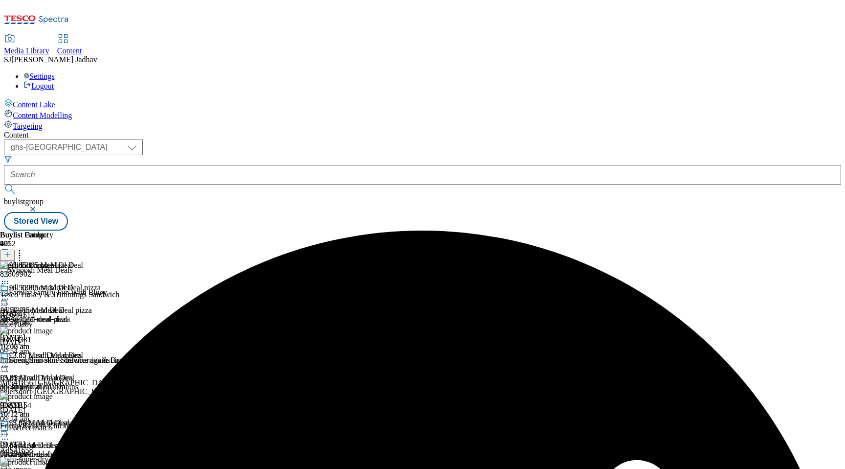
click at [84, 382] on div "3pound-meal-deal-mains" at bounding box center [42, 386] width 84 height 9
click at [10, 361] on icon at bounding box center [5, 366] width 10 height 10
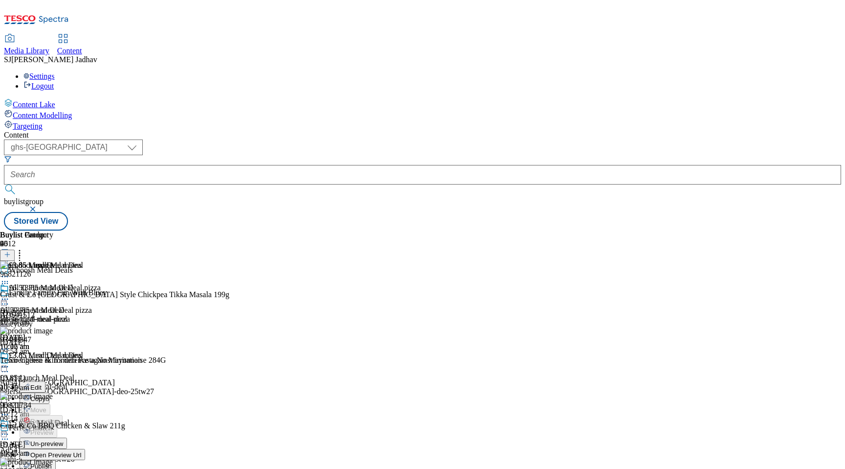
click at [85, 283] on div "All £3.85 Meal Deal All £3.85 Meal Deal all-3pound-meal-deal 20 Aug 2025 10:12 …" at bounding box center [42, 316] width 85 height 67
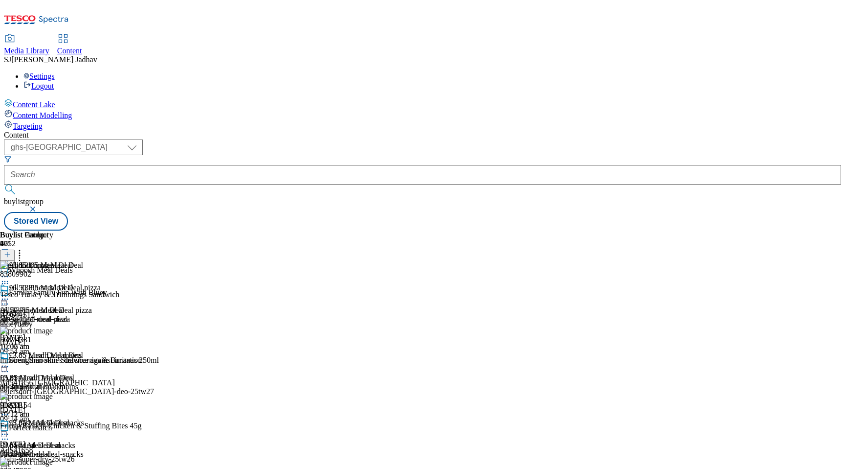
click at [84, 418] on div "£3.85 Meal Deal snacks" at bounding box center [42, 429] width 84 height 22
click at [10, 429] on icon at bounding box center [5, 434] width 10 height 10
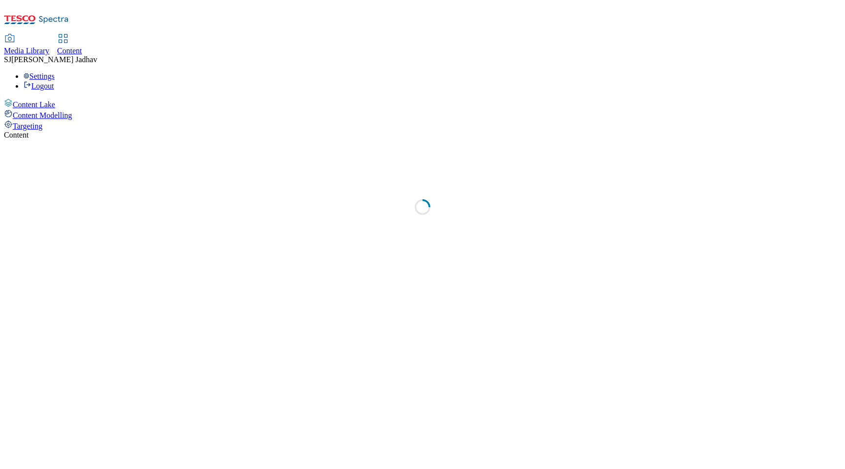
select select "ghs-uk"
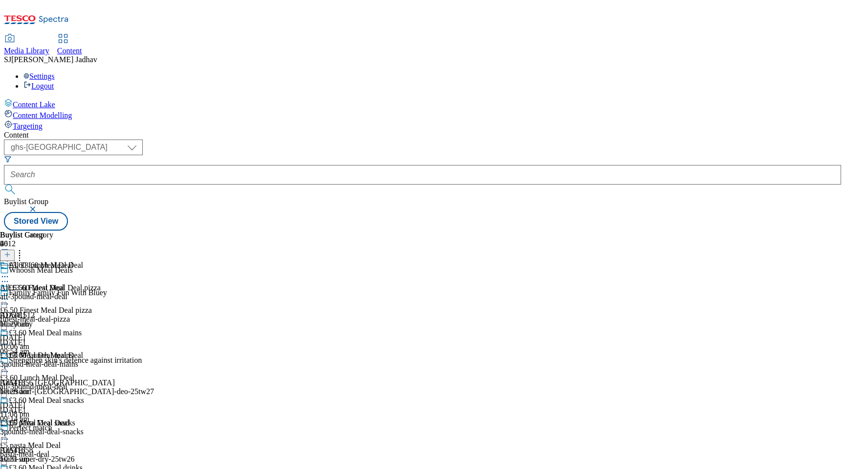
click at [49, 46] on span "Media Library" at bounding box center [26, 50] width 45 height 8
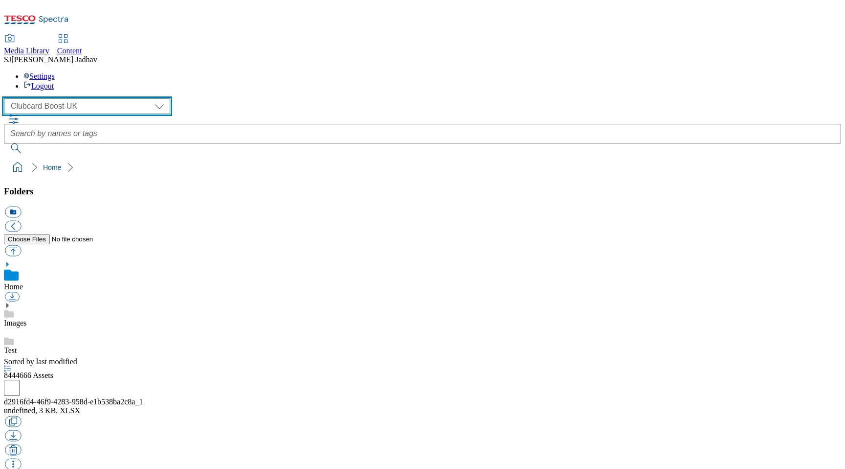
click at [90, 98] on select "Clubcard Boost UK Clubcard Marketing Dotcom UK Emails GHS Marketing UK GHS ROI …" at bounding box center [87, 106] width 166 height 16
select select "flare-ghs-mktg"
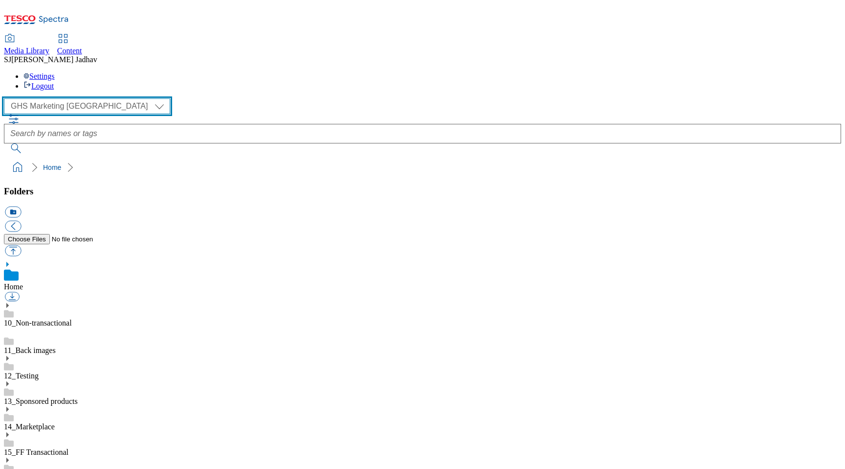
scroll to position [0, 0]
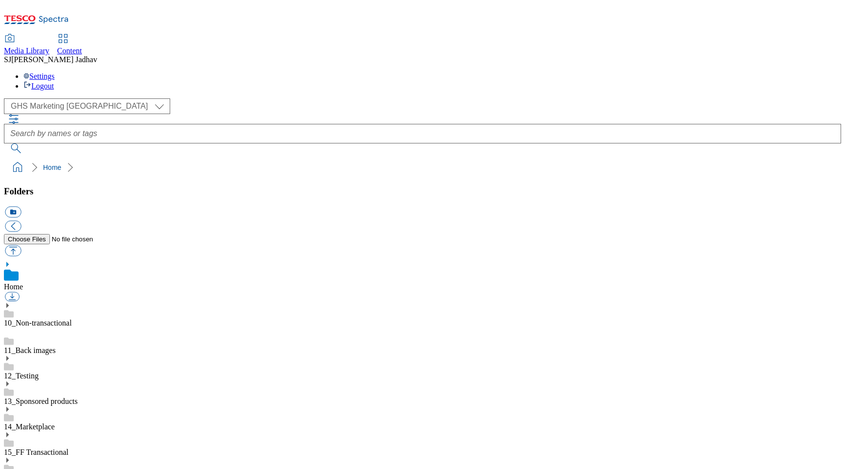
click at [9, 457] on use at bounding box center [7, 459] width 2 height 5
